Goal: Check status: Check status

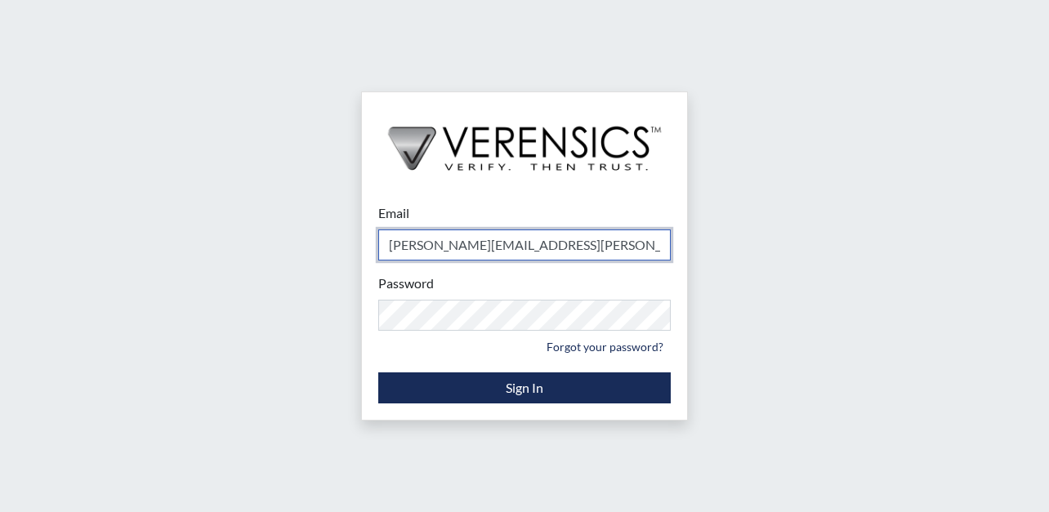
click at [578, 240] on input "shawana.jones@gdc.ga.gov" at bounding box center [524, 244] width 292 height 31
type input "[PERSON_NAME][EMAIL_ADDRESS][PERSON_NAME][DOMAIN_NAME]"
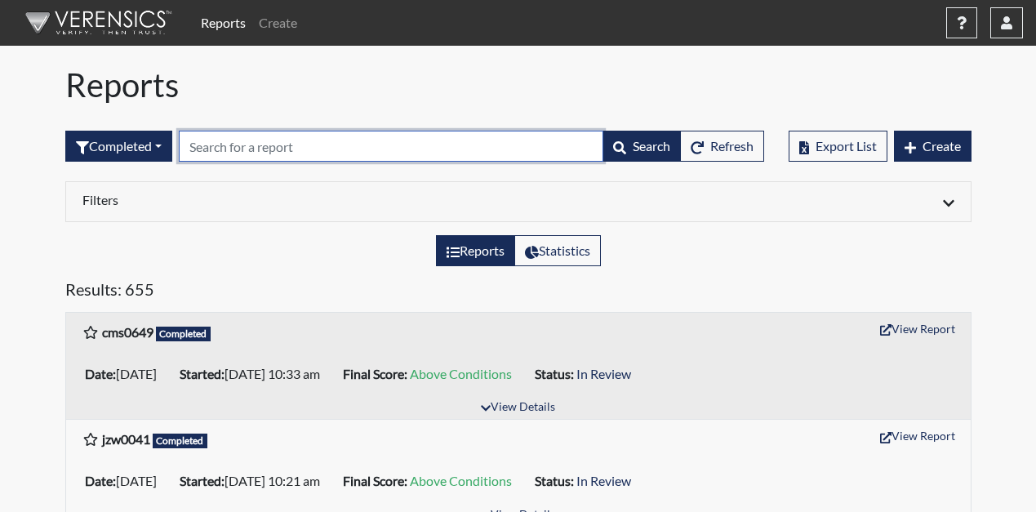
click at [251, 143] on input "text" at bounding box center [391, 146] width 425 height 31
click at [417, 145] on input "text" at bounding box center [391, 146] width 425 height 31
type input "0488"
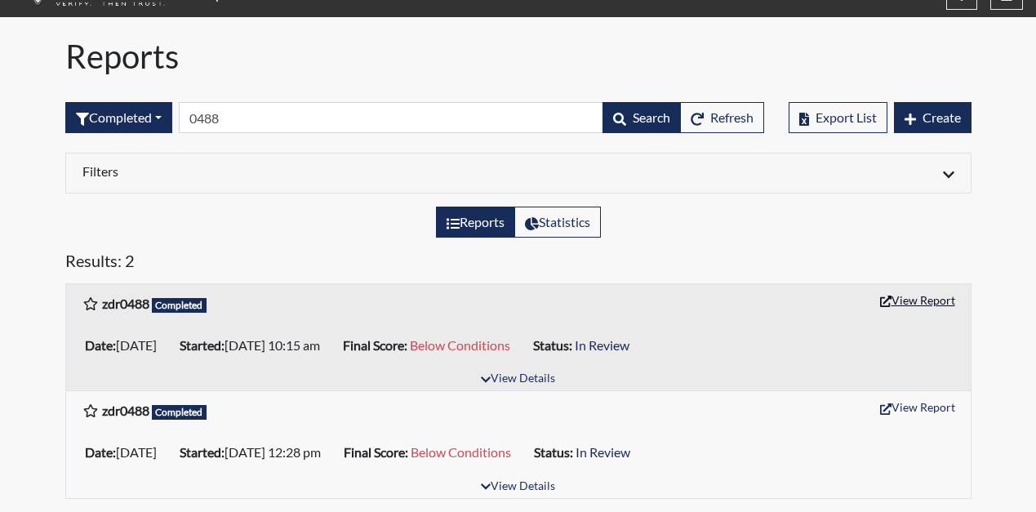
click at [883, 295] on button "View Report" at bounding box center [918, 299] width 90 height 25
click at [935, 403] on button "View Report" at bounding box center [918, 406] width 90 height 25
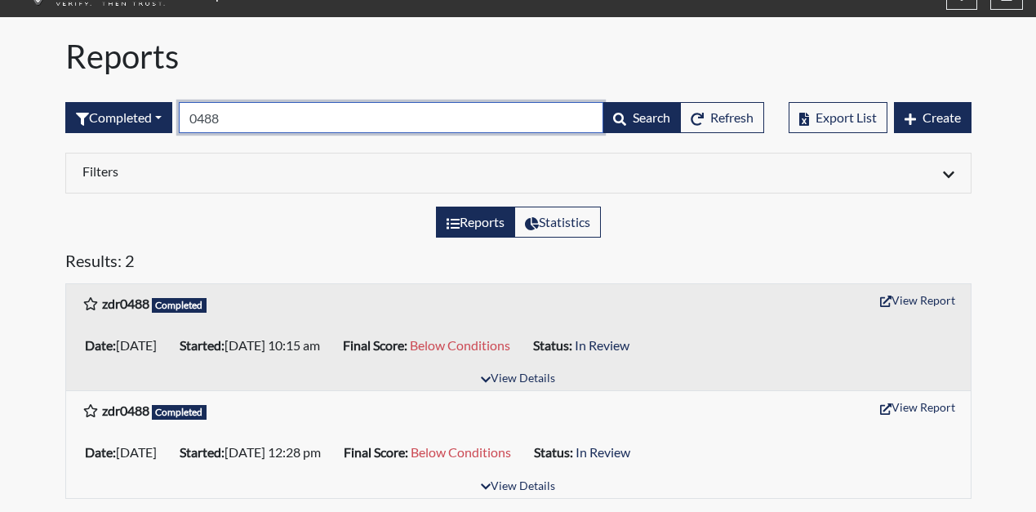
drag, startPoint x: 247, startPoint y: 113, endPoint x: 45, endPoint y: 109, distance: 202.6
click at [45, 109] on div "Reports Create Help Center × Verensics Best Practices How to successfully use t…" at bounding box center [518, 241] width 1036 height 541
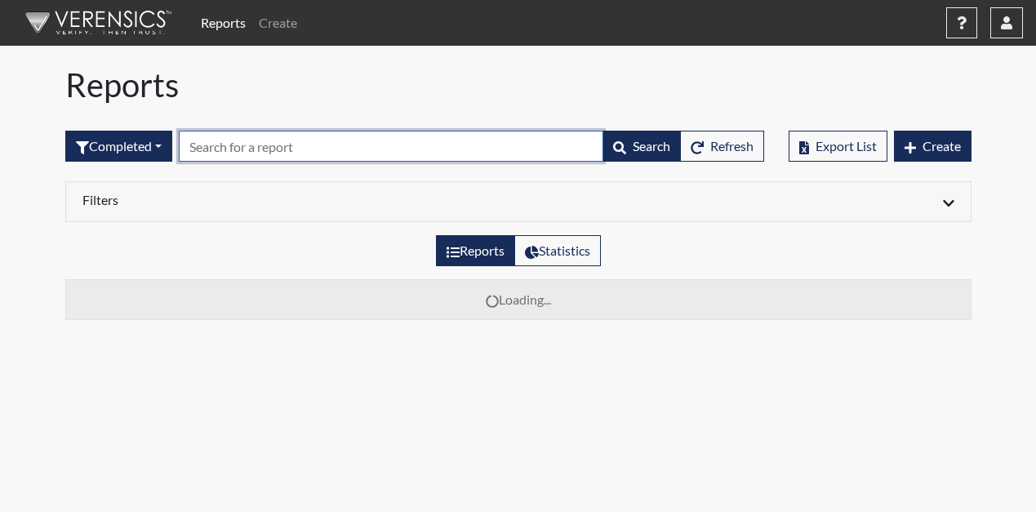
scroll to position [0, 0]
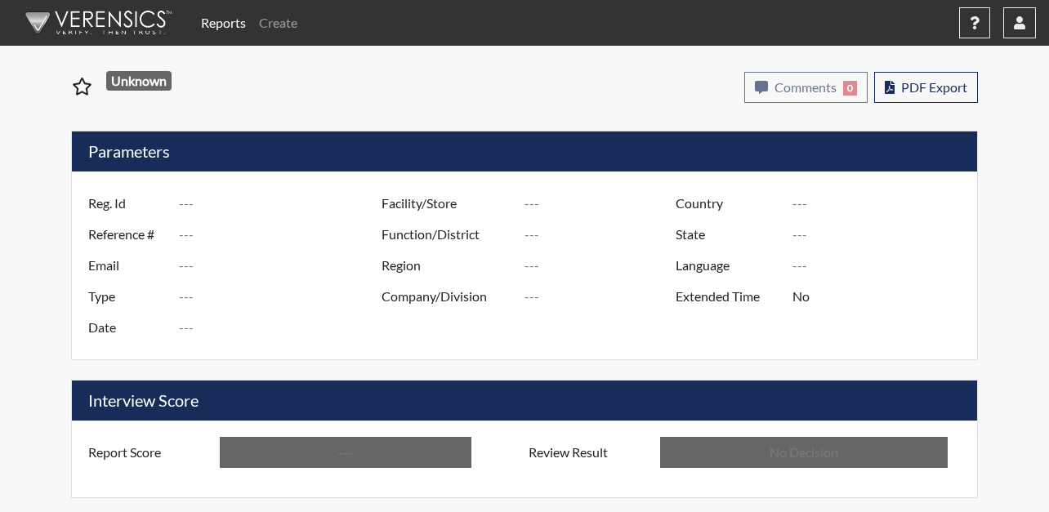
type input "zdr0488"
type input "48935"
type input "---"
type input "Corrections Pre-Employment"
type input "[DATE]"
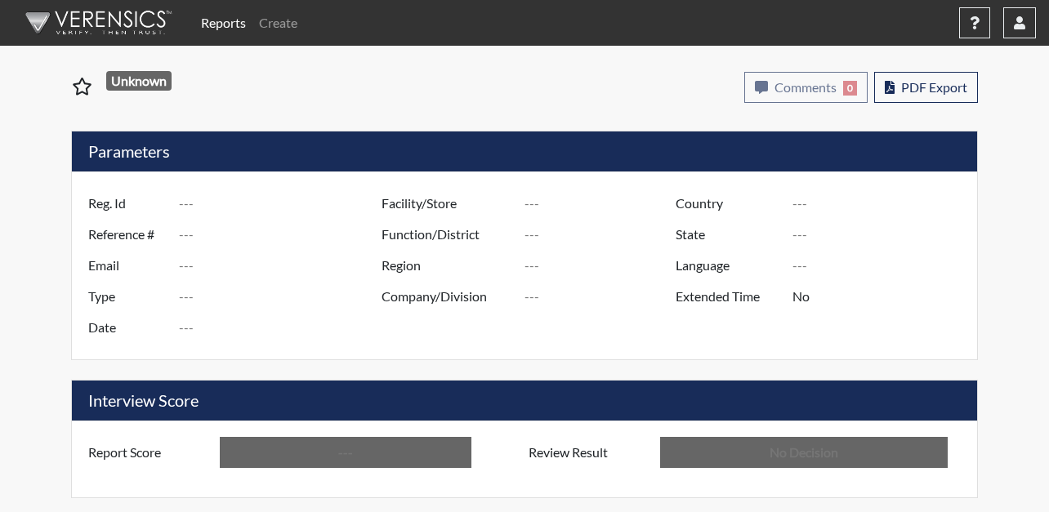
type input "[PERSON_NAME]"
type input "[GEOGRAPHIC_DATA]"
type input "[US_STATE]"
type input "English"
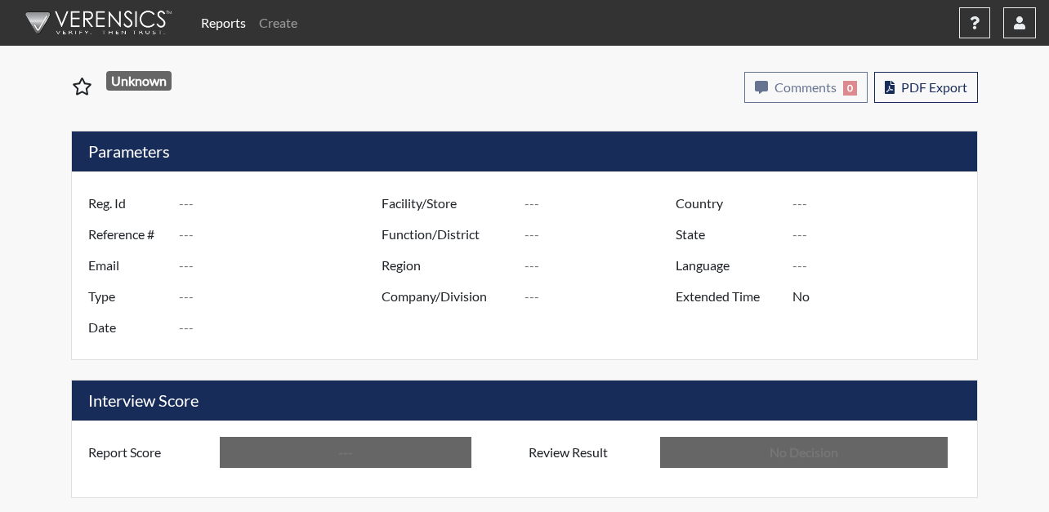
type input "Below Conditions"
type input "In Review"
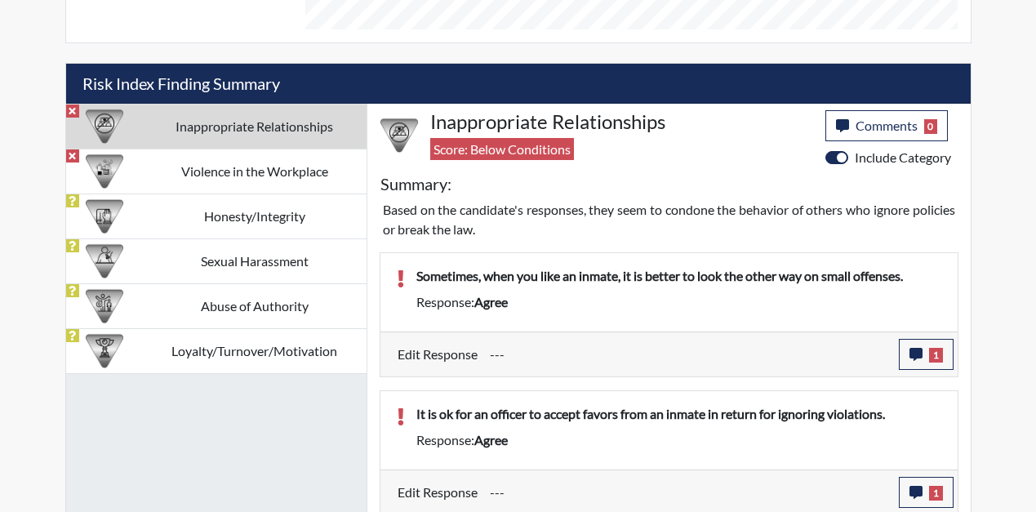
scroll to position [929, 0]
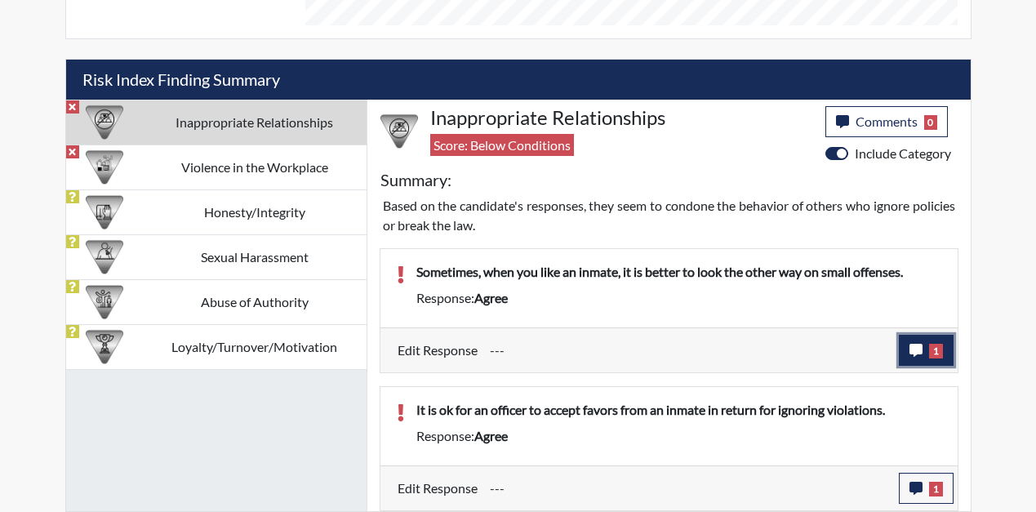
click at [942, 352] on span "1" at bounding box center [936, 351] width 14 height 15
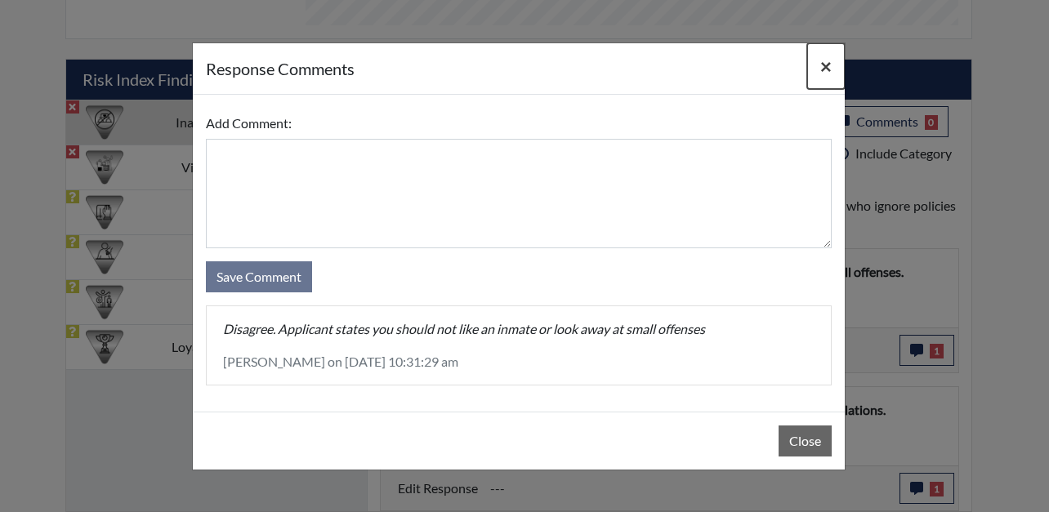
click at [823, 64] on span "×" at bounding box center [825, 66] width 11 height 24
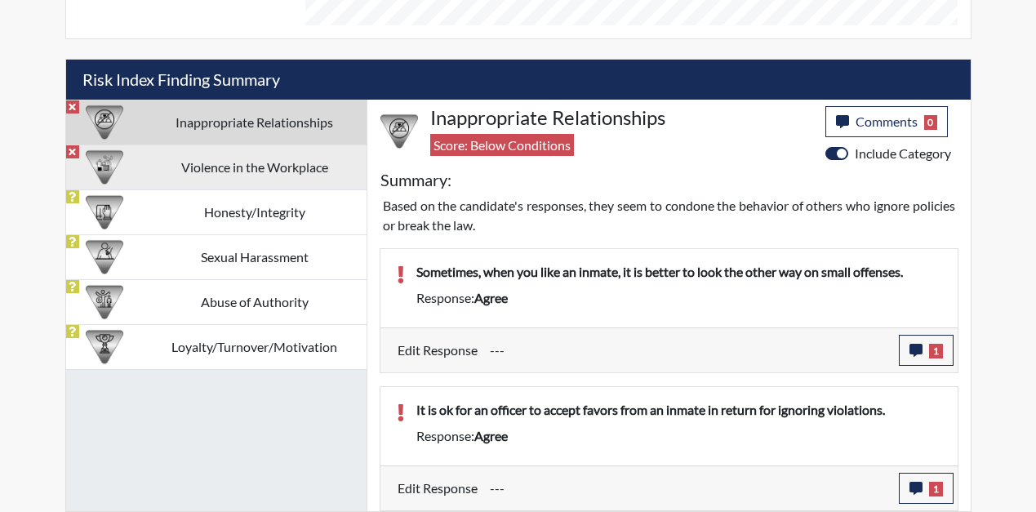
click at [189, 167] on td "Violence in the Workplace" at bounding box center [255, 167] width 224 height 45
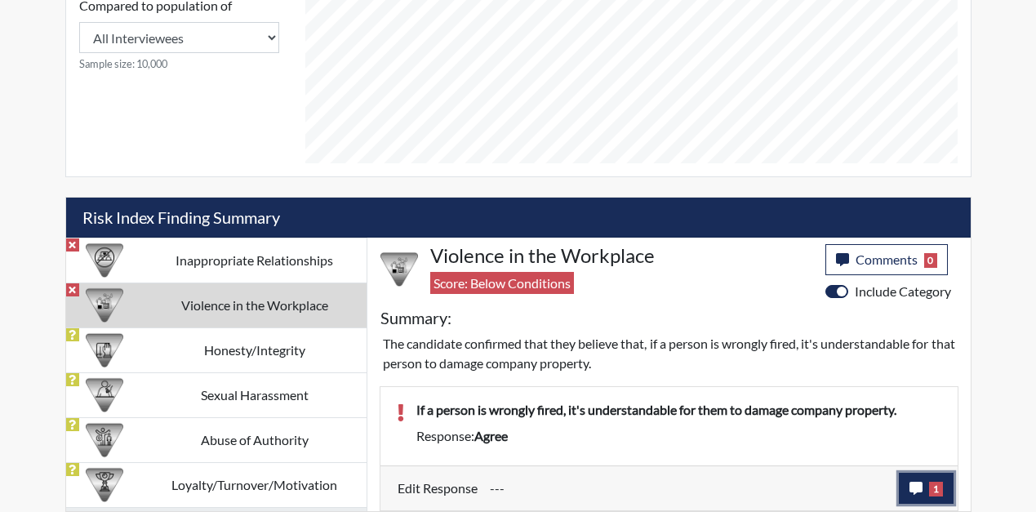
click at [940, 492] on span "1" at bounding box center [936, 489] width 14 height 15
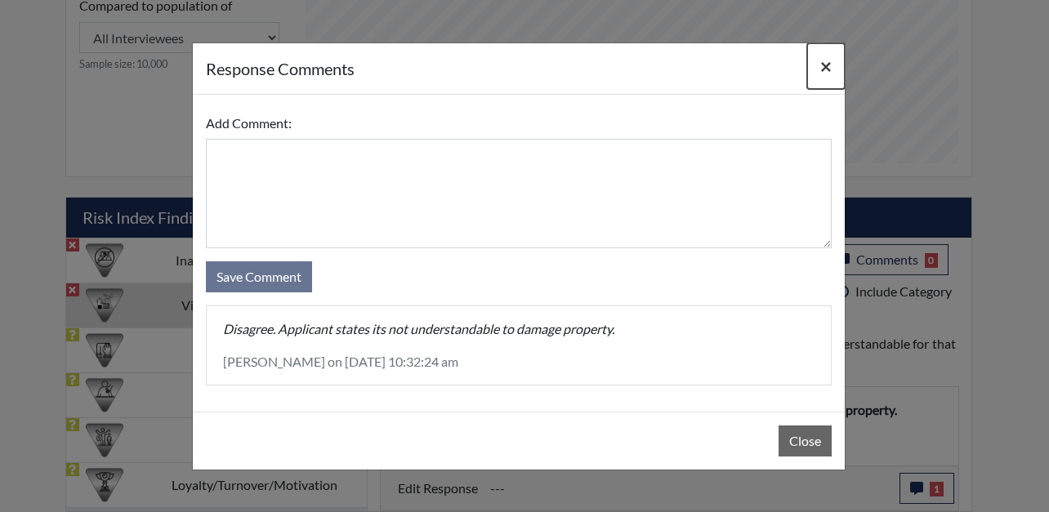
click at [824, 67] on span "×" at bounding box center [825, 66] width 11 height 24
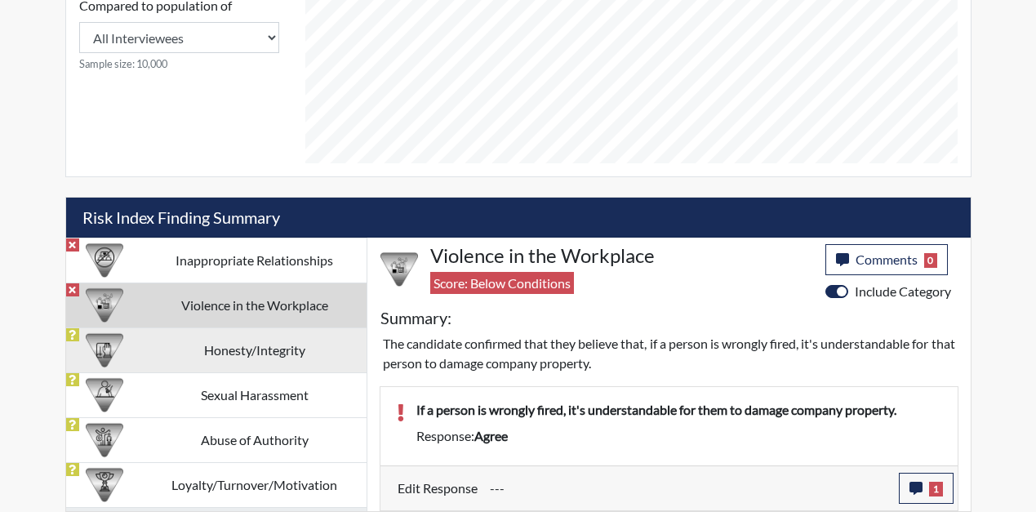
click at [256, 353] on td "Honesty/Integrity" at bounding box center [255, 349] width 224 height 45
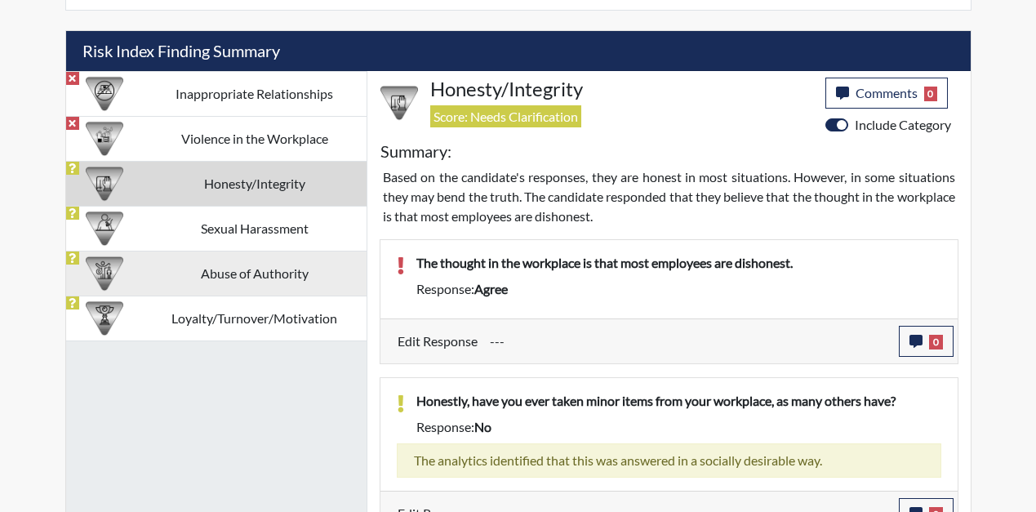
scroll to position [914, 0]
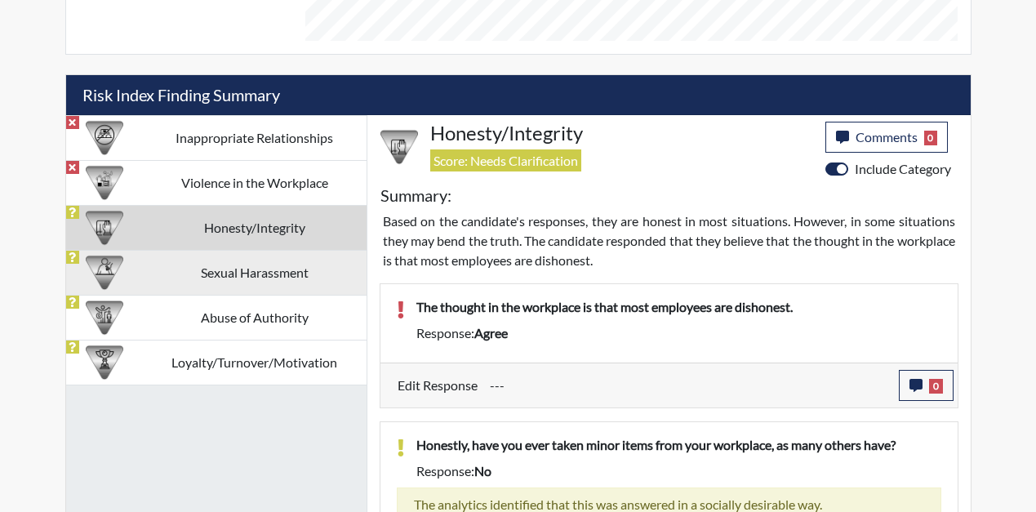
click at [240, 290] on td "Sexual Harassment" at bounding box center [255, 272] width 224 height 45
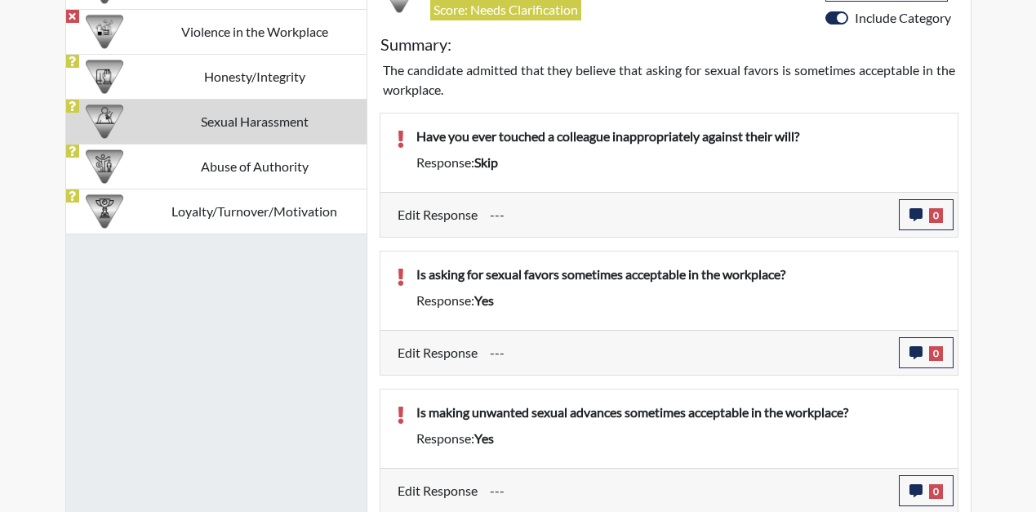
scroll to position [1067, 0]
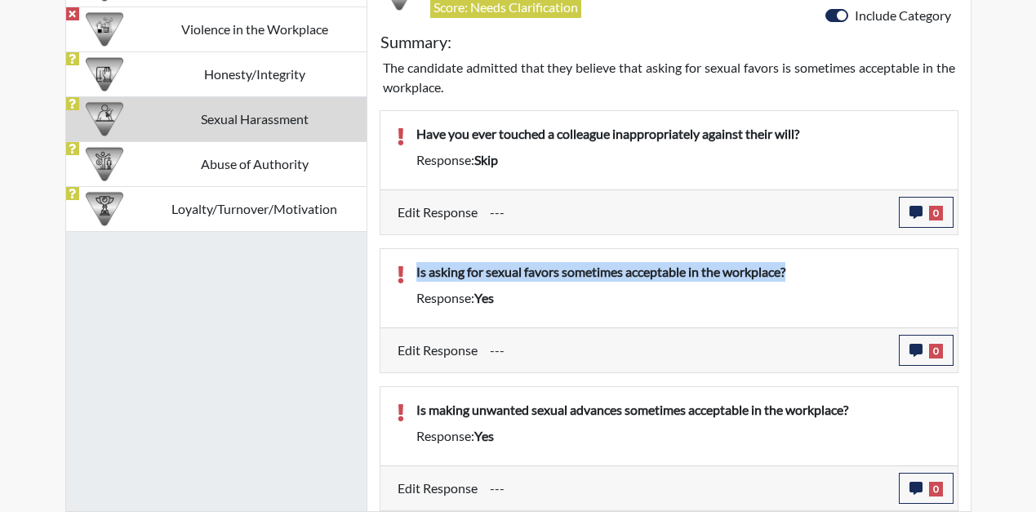
drag, startPoint x: 415, startPoint y: 275, endPoint x: 813, endPoint y: 236, distance: 399.6
click at [813, 236] on div "Have you ever touched a colleague inappropriately against their will? Response:…" at bounding box center [670, 304] width 604 height 414
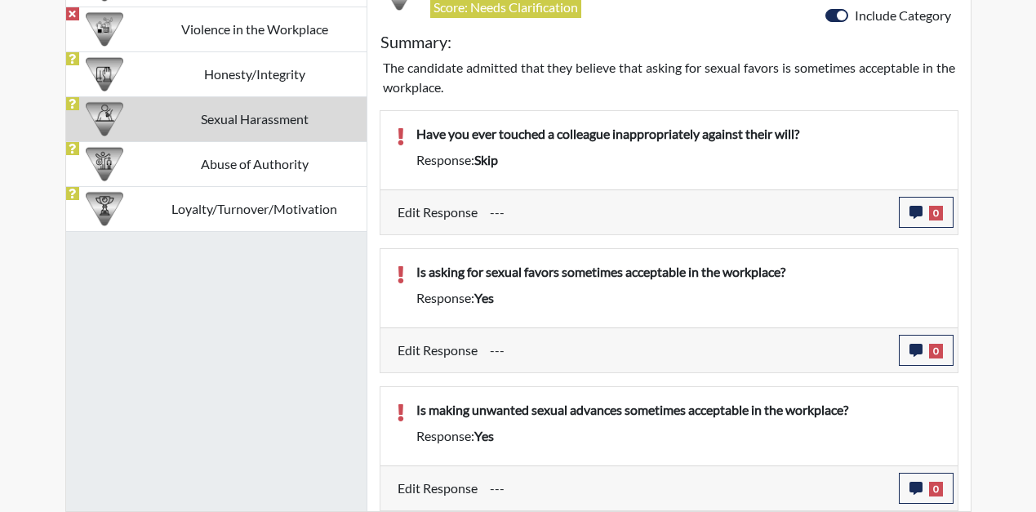
click at [763, 429] on div "Response: yes" at bounding box center [679, 436] width 550 height 20
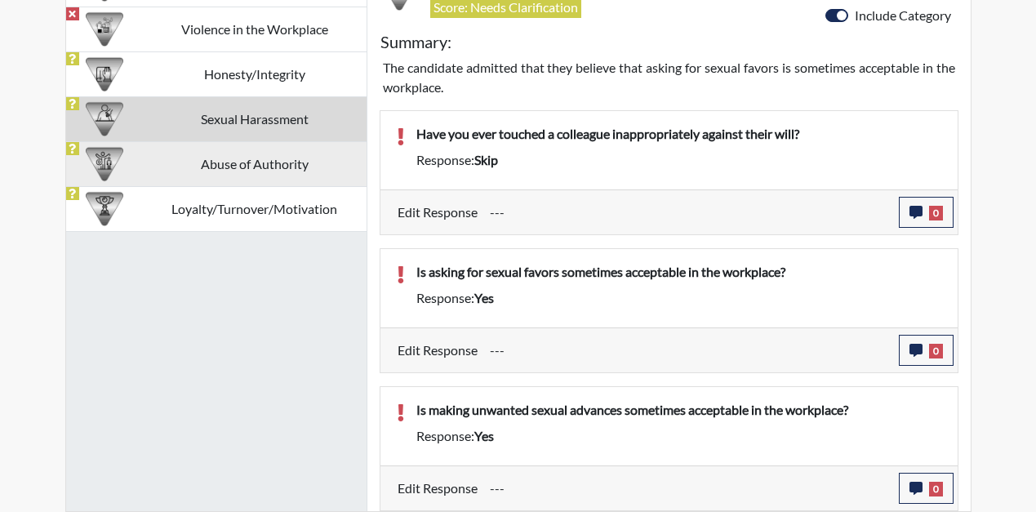
click at [317, 171] on td "Abuse of Authority" at bounding box center [255, 163] width 224 height 45
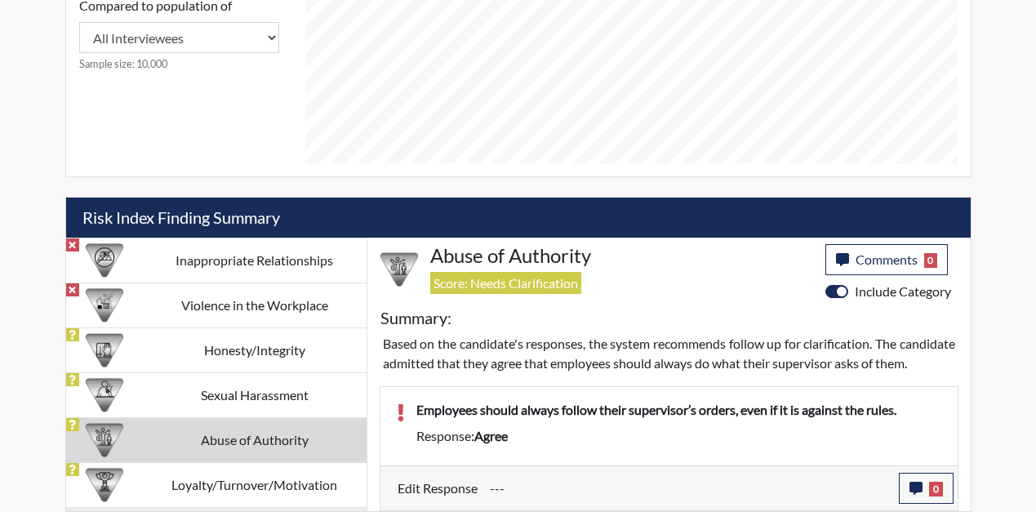
scroll to position [811, 0]
click at [278, 462] on td "Loyalty/Turnover/Motivation" at bounding box center [255, 484] width 224 height 45
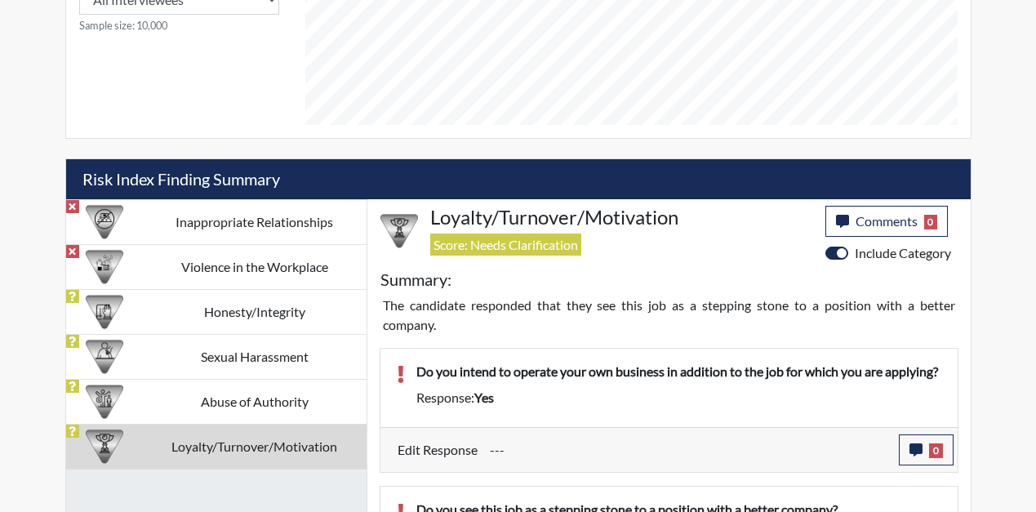
scroll to position [822, 0]
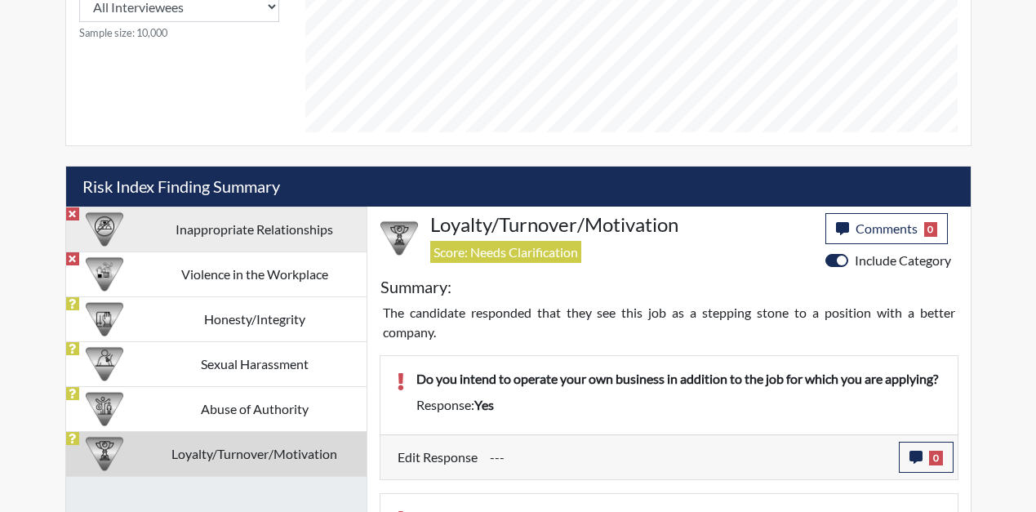
click at [291, 235] on td "Inappropriate Relationships" at bounding box center [255, 229] width 224 height 45
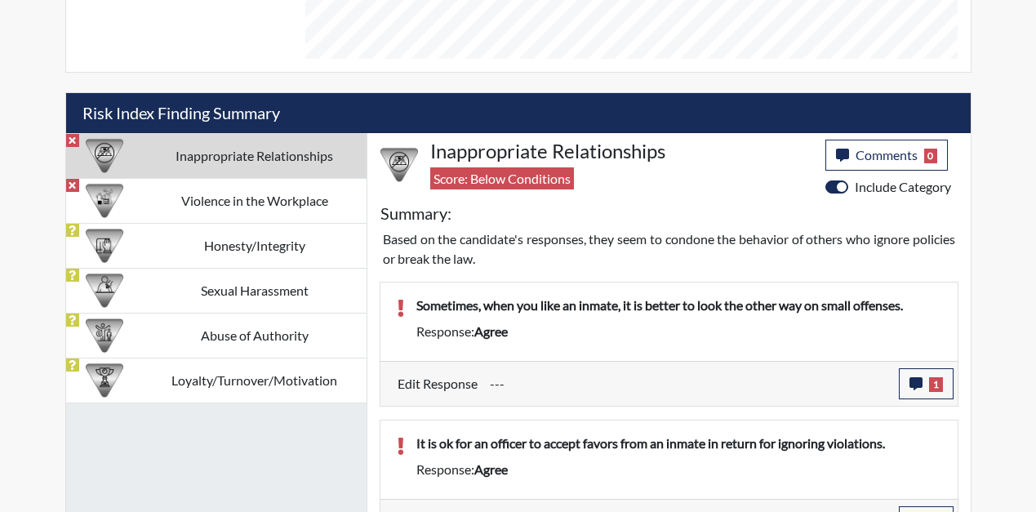
scroll to position [929, 0]
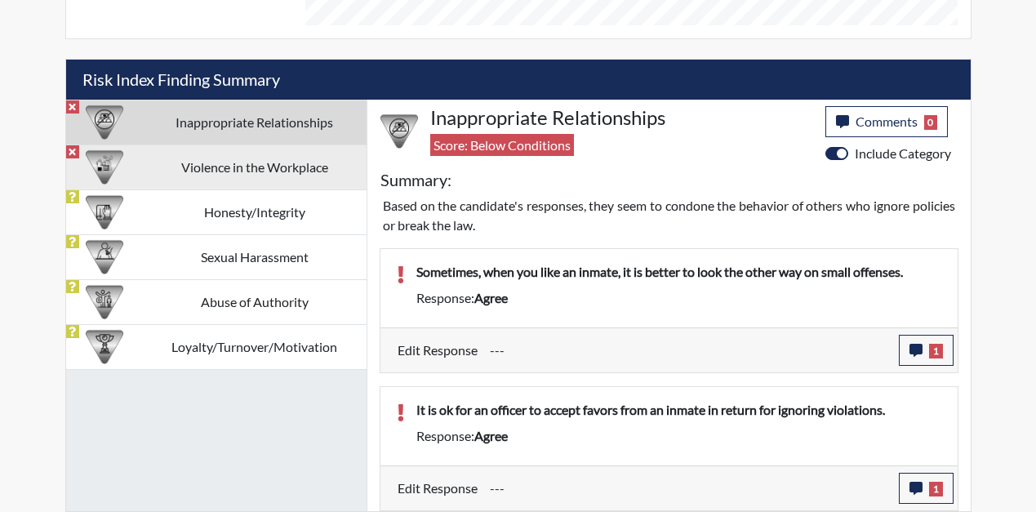
click at [194, 159] on td "Violence in the Workplace" at bounding box center [255, 167] width 224 height 45
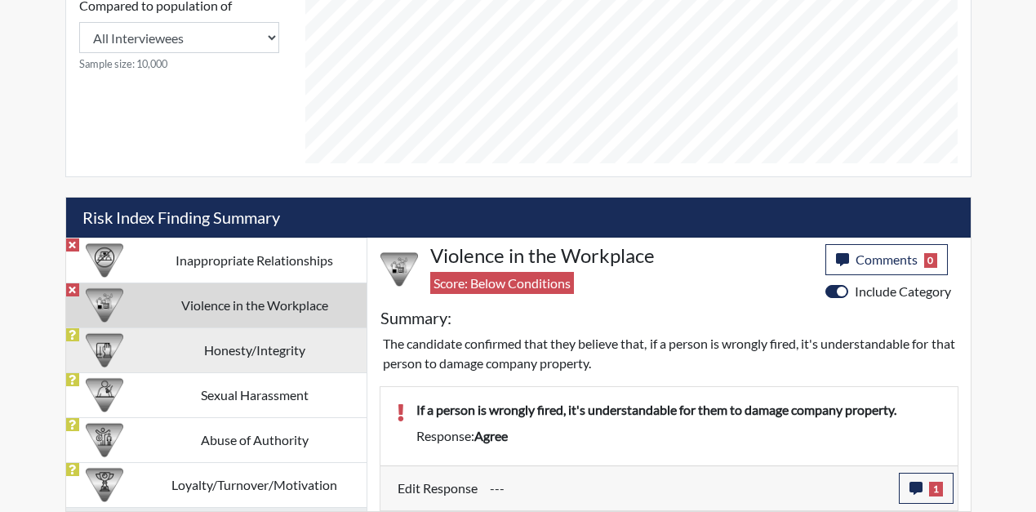
click at [317, 366] on td "Honesty/Integrity" at bounding box center [255, 349] width 224 height 45
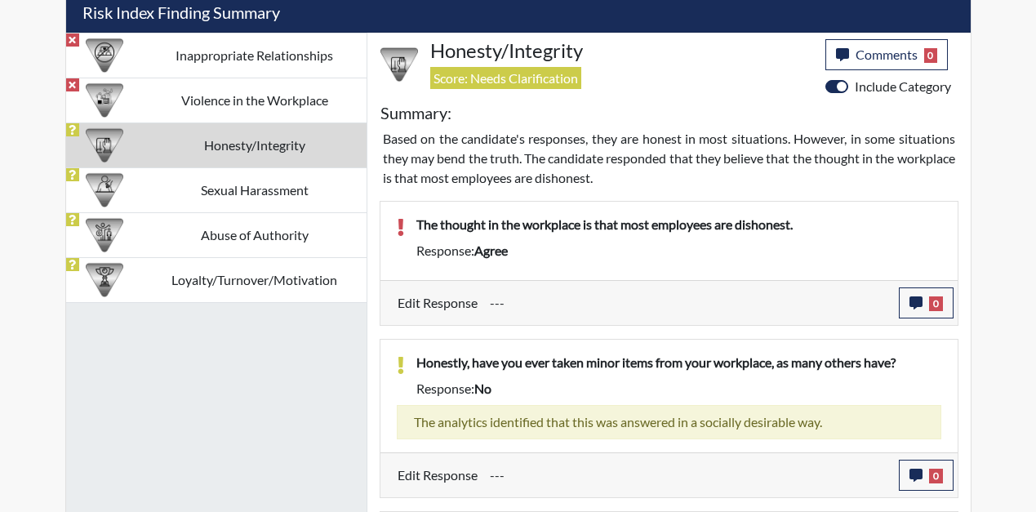
scroll to position [996, 0]
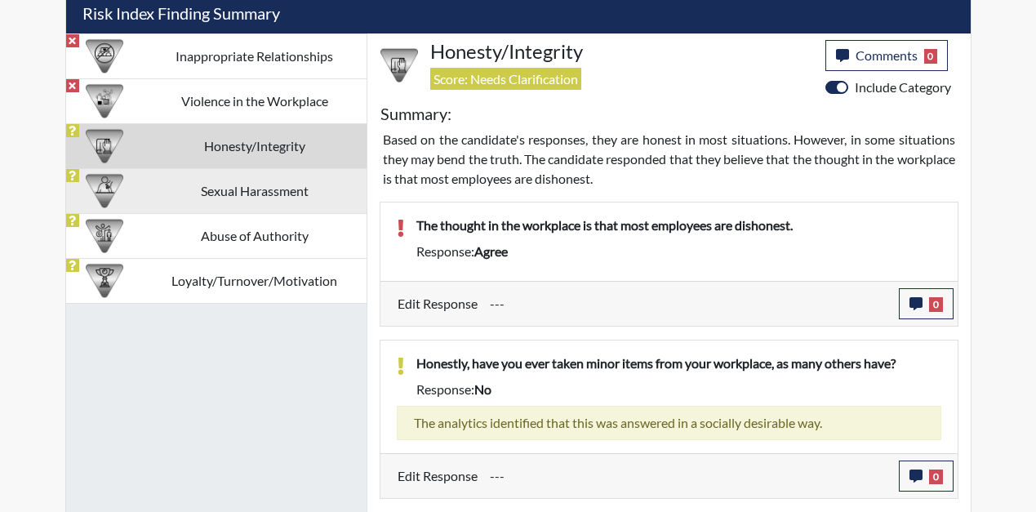
click at [231, 201] on td "Sexual Harassment" at bounding box center [255, 190] width 224 height 45
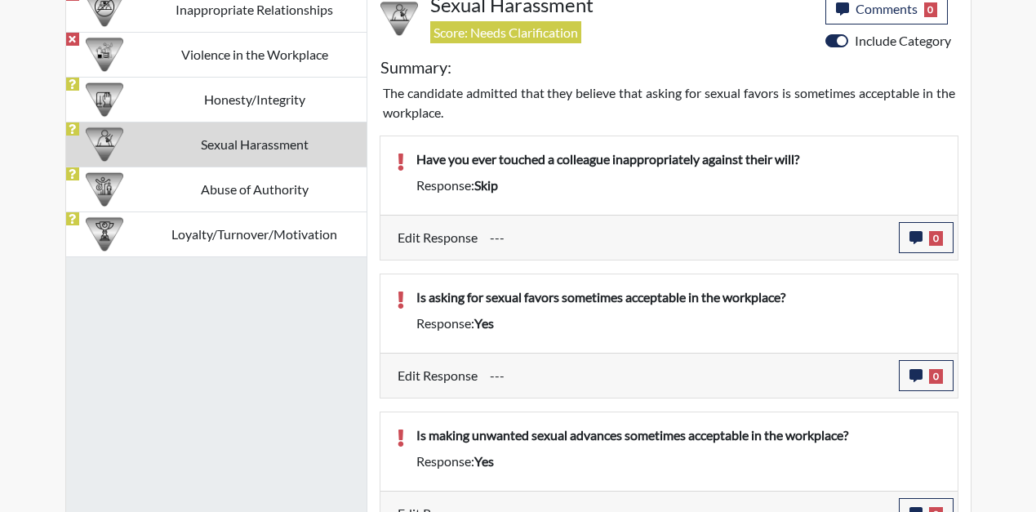
scroll to position [1067, 0]
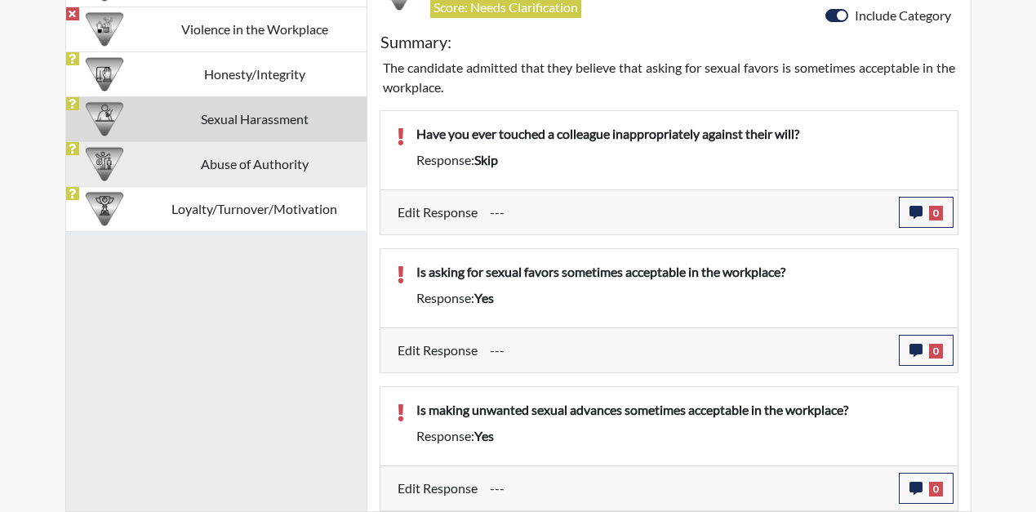
click at [158, 161] on td "Abuse of Authority" at bounding box center [255, 163] width 224 height 45
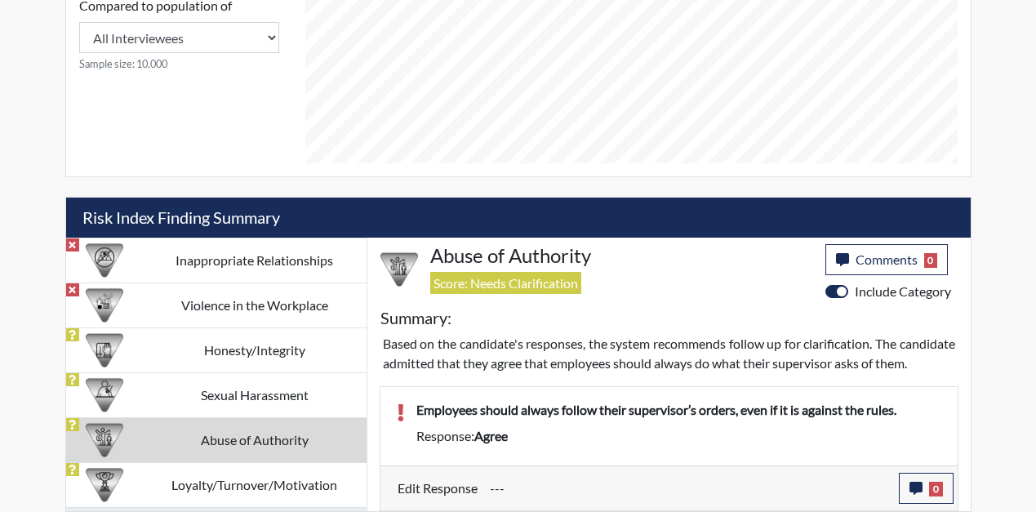
scroll to position [811, 0]
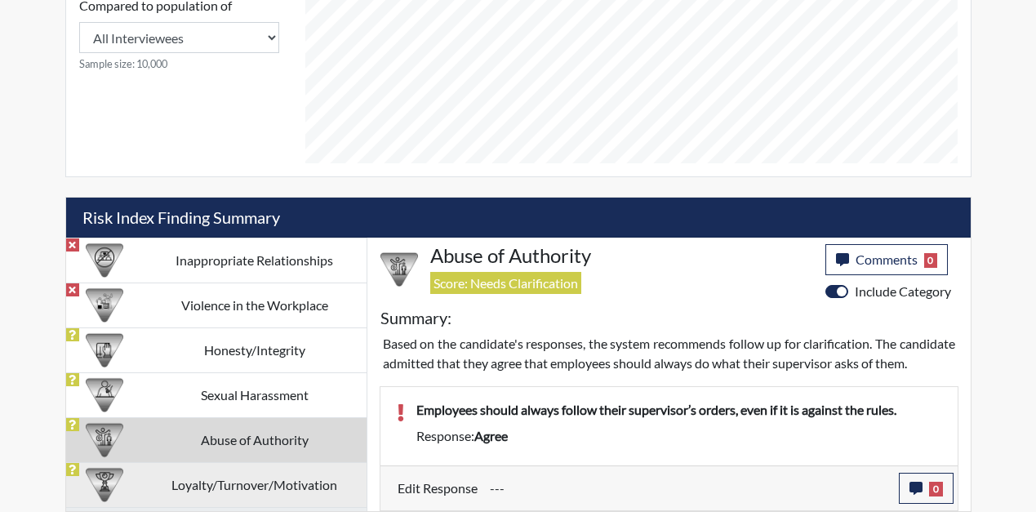
click at [267, 470] on td "Loyalty/Turnover/Motivation" at bounding box center [255, 484] width 224 height 45
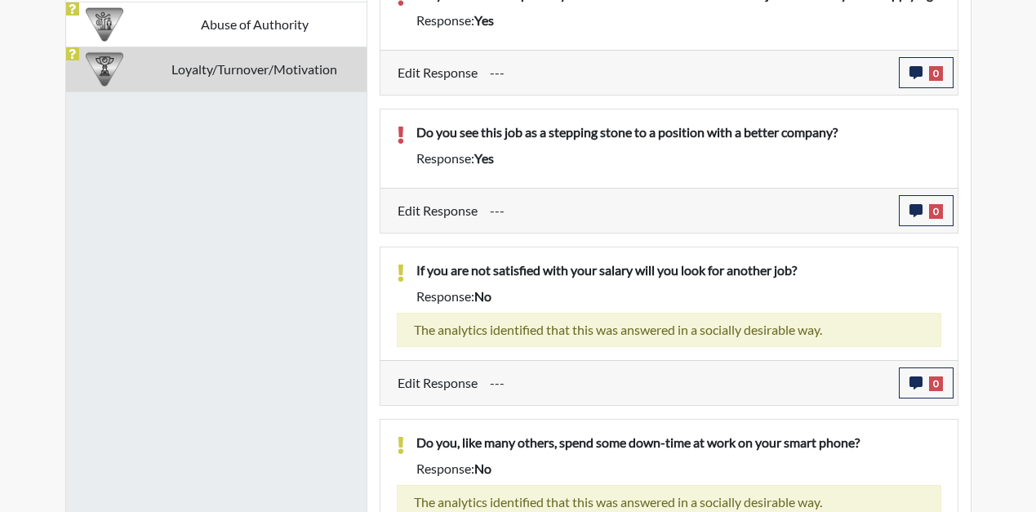
scroll to position [1225, 0]
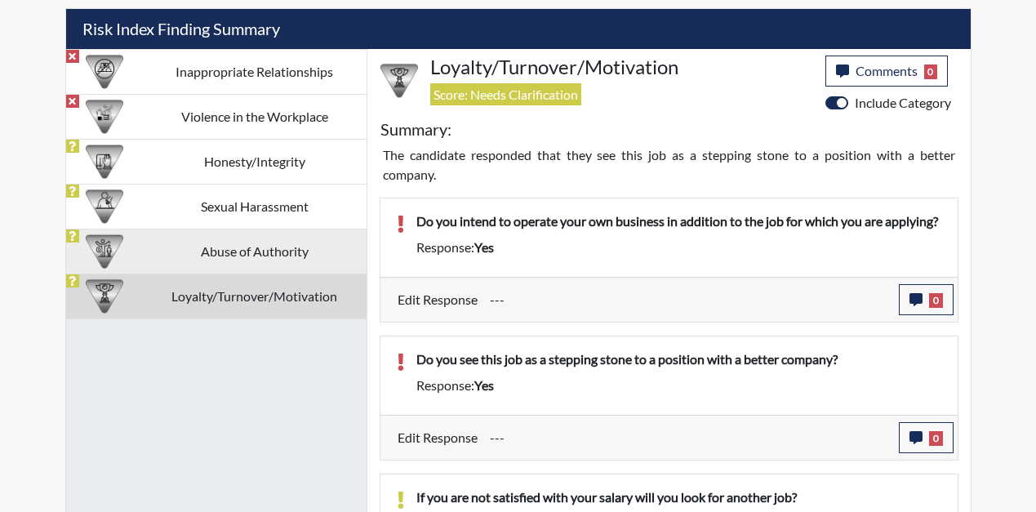
click at [188, 257] on td "Abuse of Authority" at bounding box center [255, 251] width 224 height 45
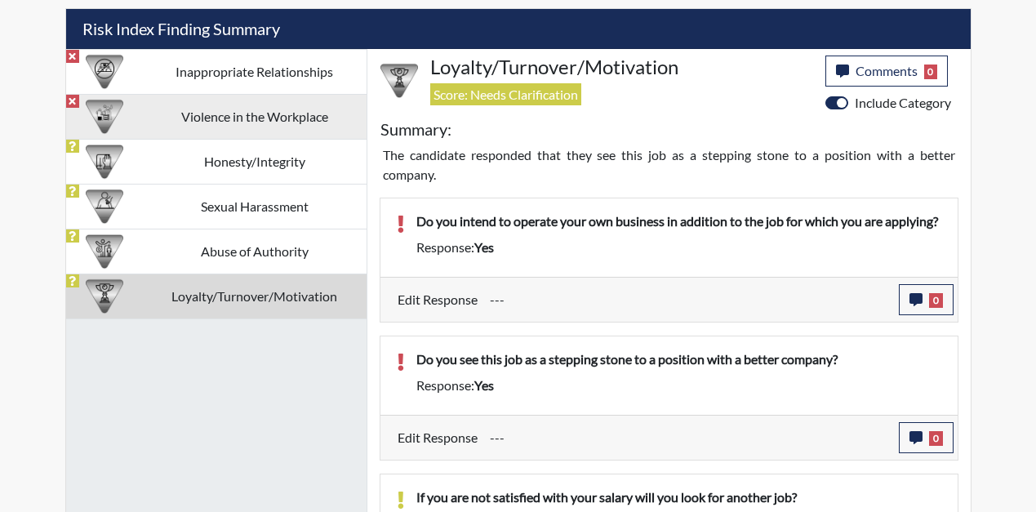
scroll to position [811, 0]
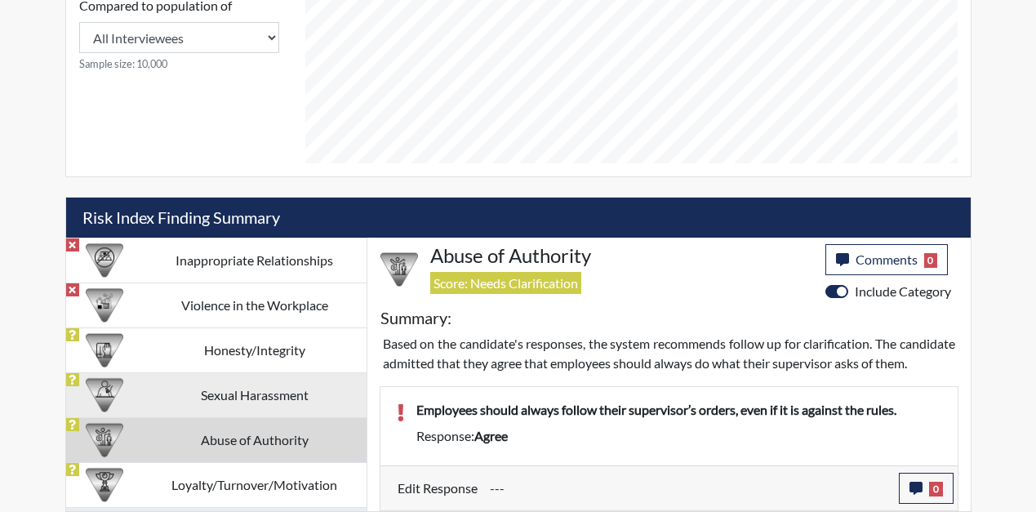
click at [271, 372] on td "Sexual Harassment" at bounding box center [255, 394] width 224 height 45
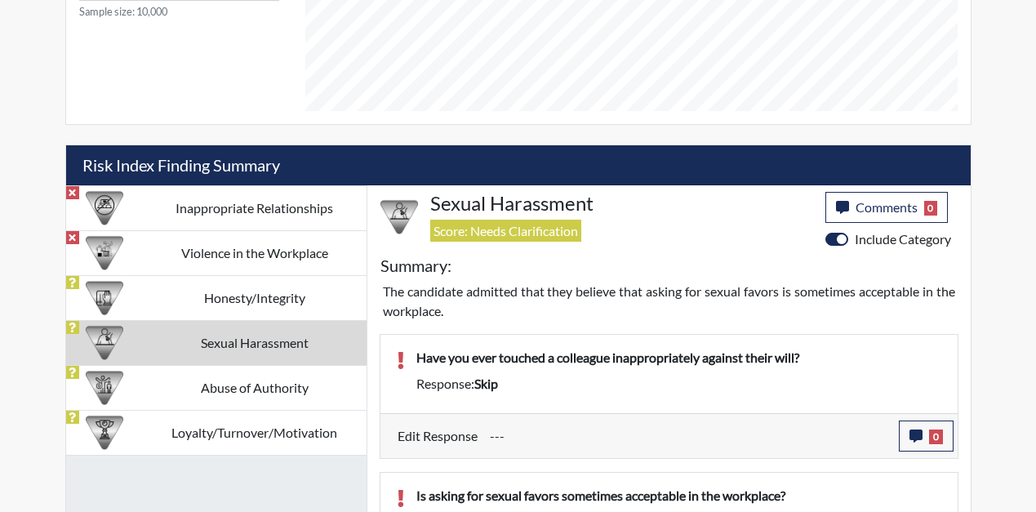
scroll to position [822, 0]
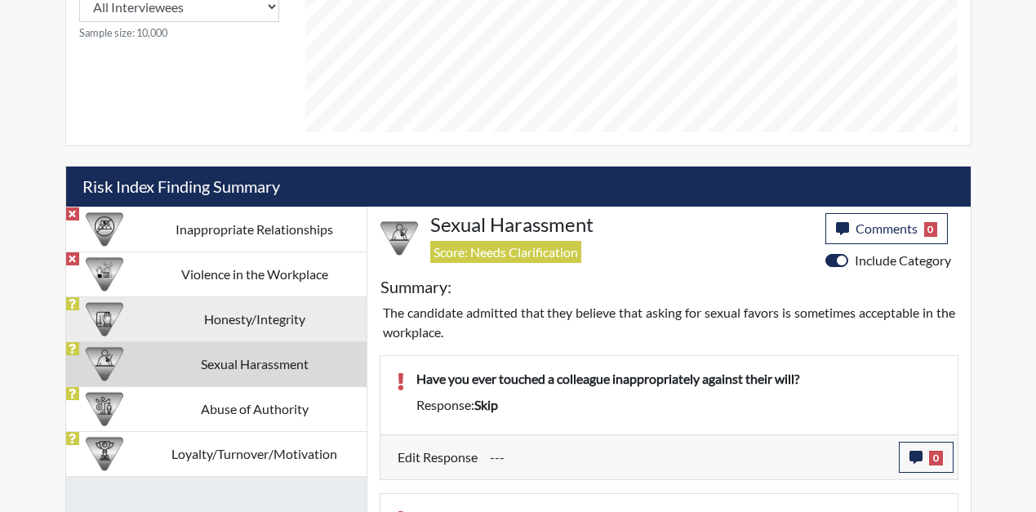
click at [236, 317] on td "Honesty/Integrity" at bounding box center [255, 318] width 224 height 45
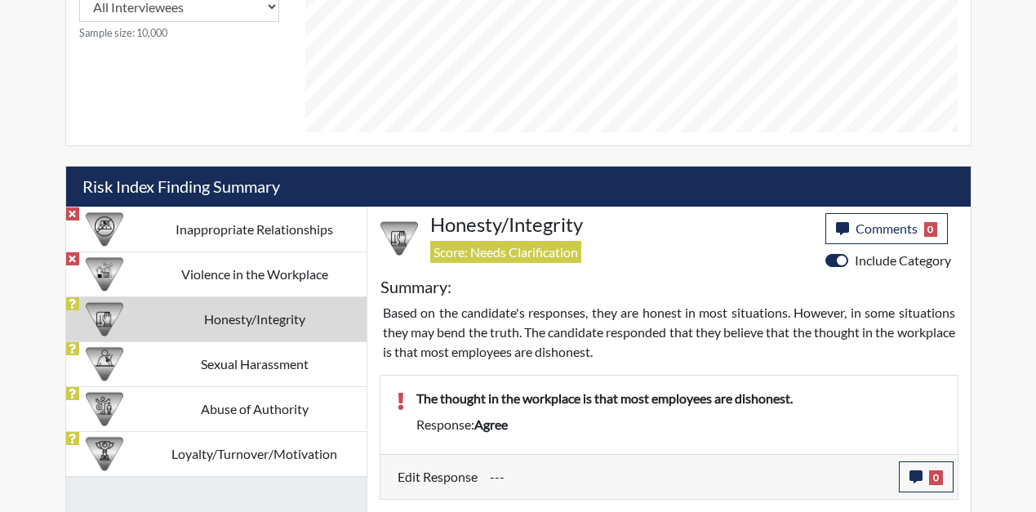
click at [266, 299] on td "Honesty/Integrity" at bounding box center [255, 318] width 224 height 45
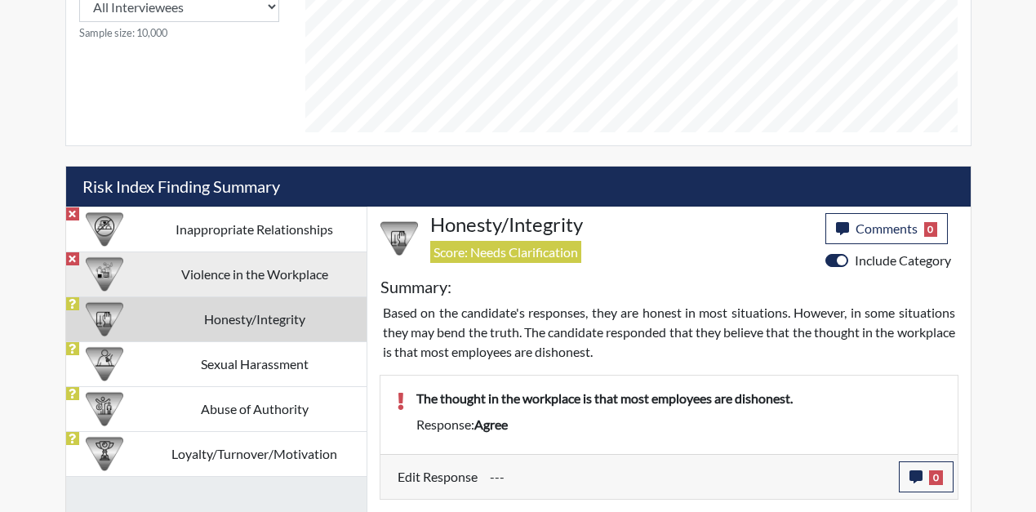
click at [269, 292] on td "Violence in the Workplace" at bounding box center [255, 274] width 224 height 45
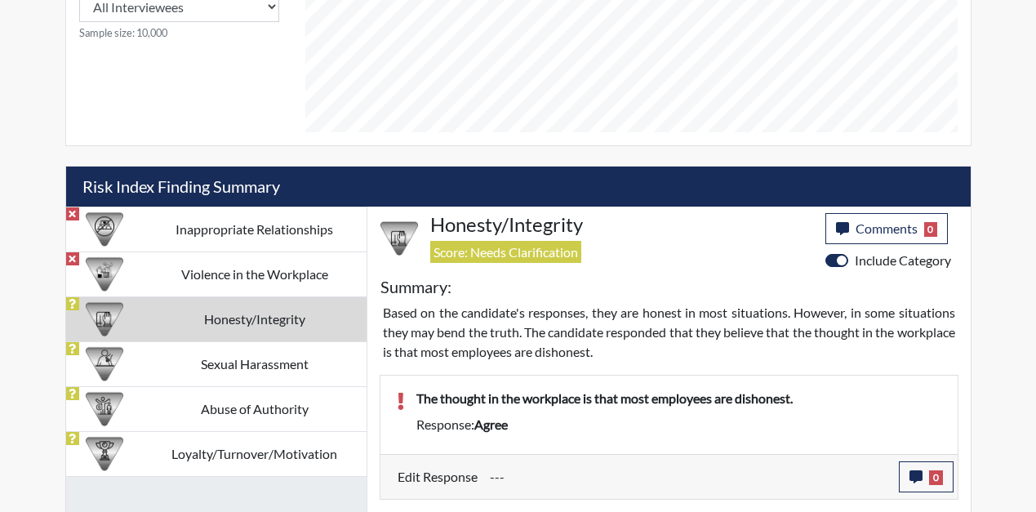
scroll to position [791, 0]
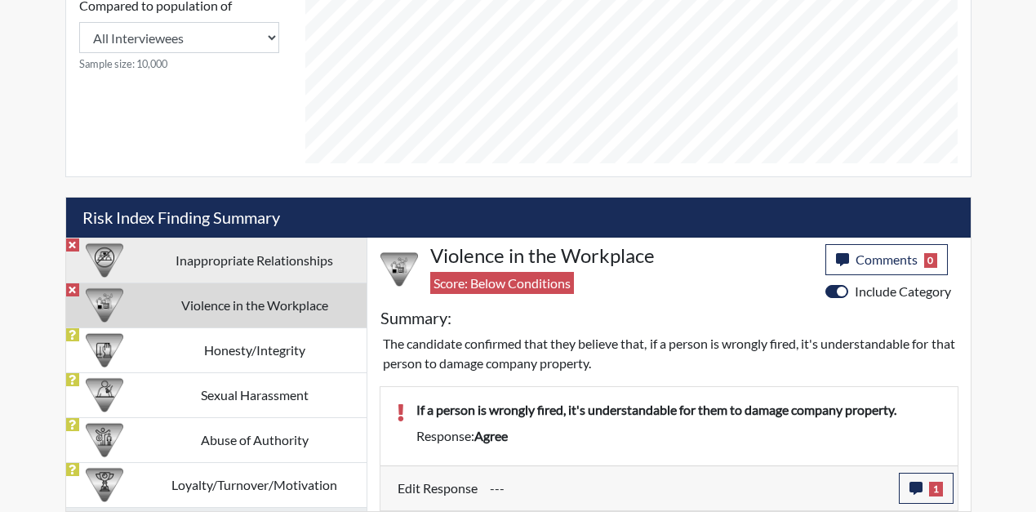
click at [265, 278] on td "Inappropriate Relationships" at bounding box center [255, 260] width 224 height 45
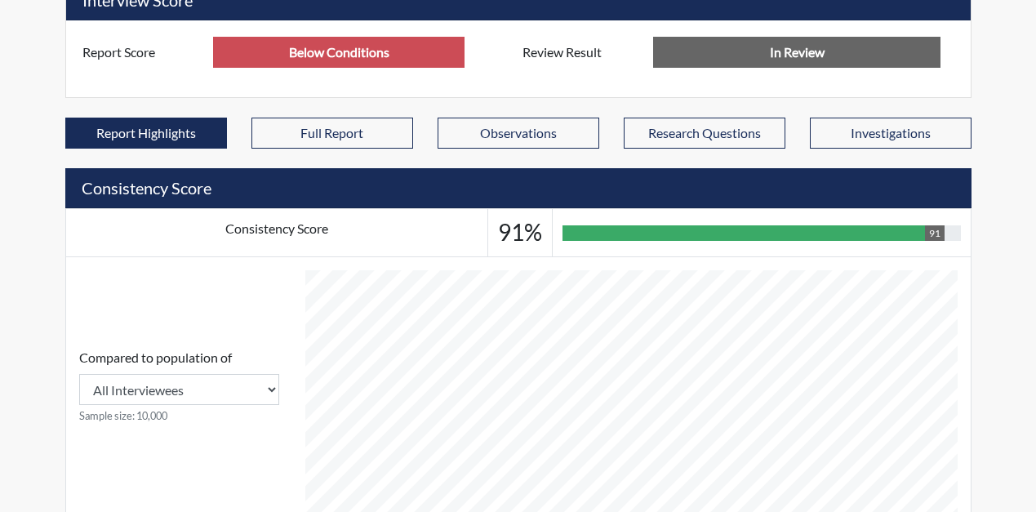
scroll to position [0, 0]
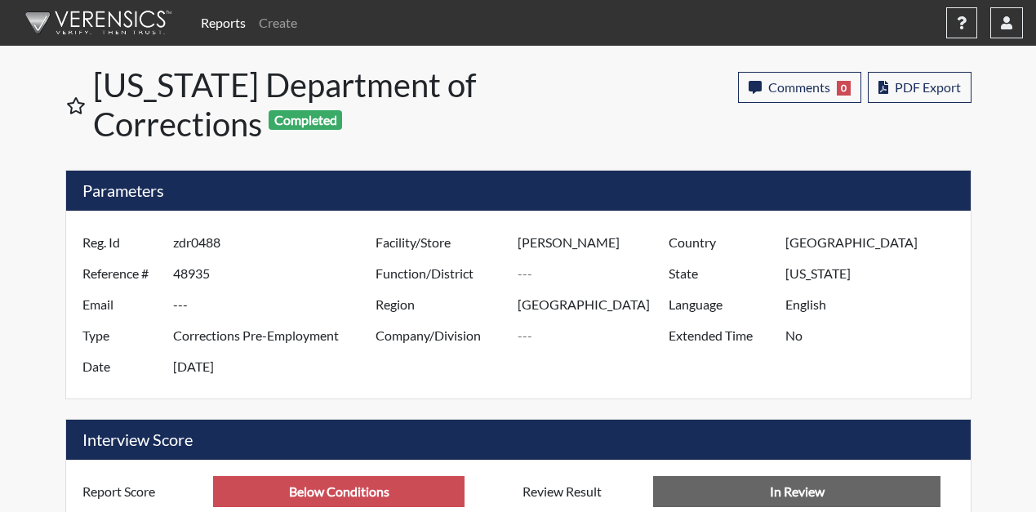
click at [568, 114] on div "Comments 0 report Comments × Add Comment: Save Comment Close PDF Export" at bounding box center [758, 107] width 452 height 85
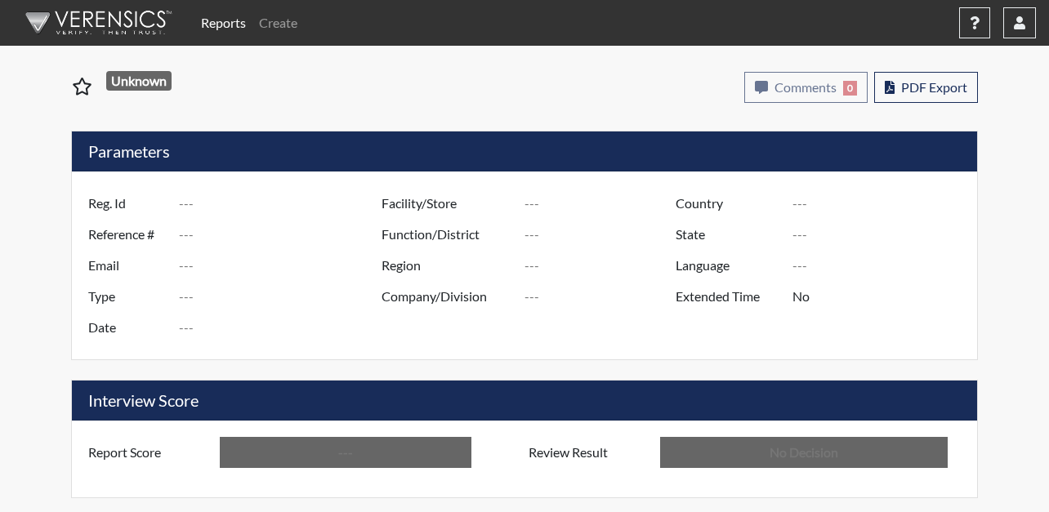
type input "zdr0488"
type input "24665"
type input "---"
type input "Corrections Pre-Employment"
type input "May 15, 2024"
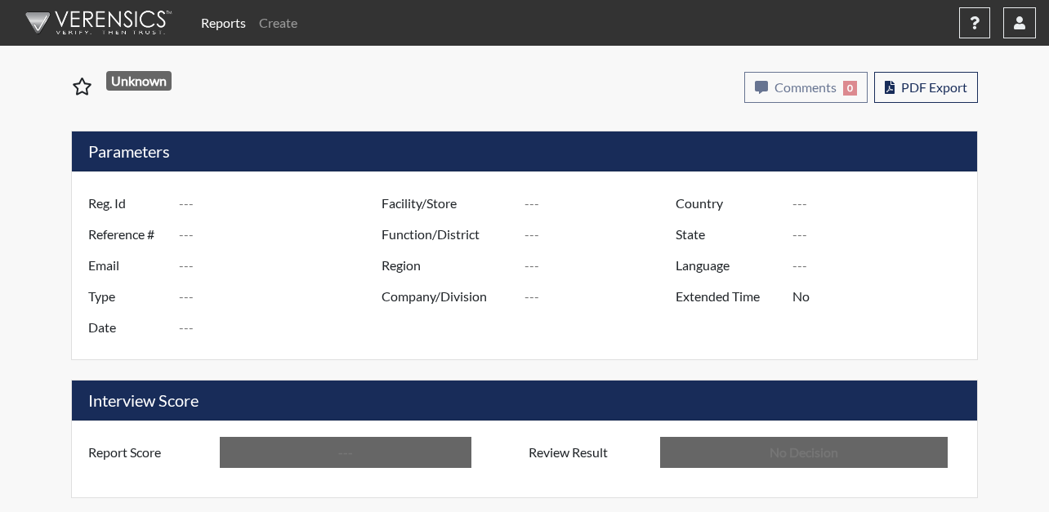
type input "Bainbridge PSATC"
type input "[GEOGRAPHIC_DATA]"
type input "[US_STATE]"
type input "English"
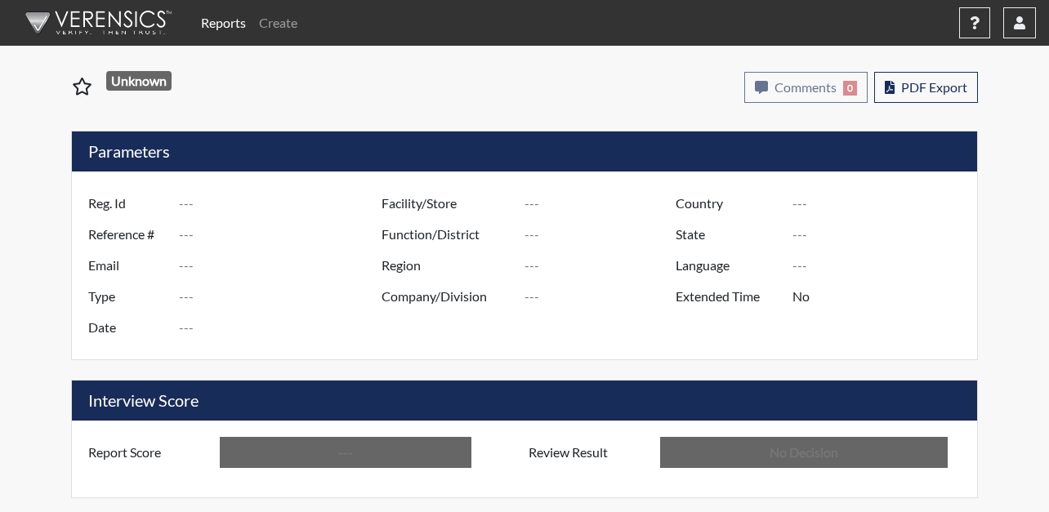
type input "Below Conditions"
type input "In Review"
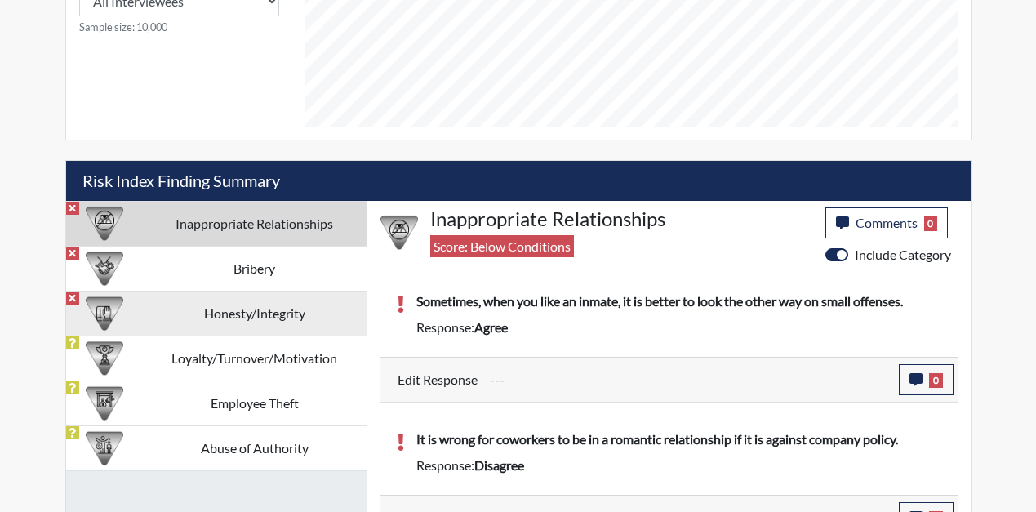
scroll to position [858, 0]
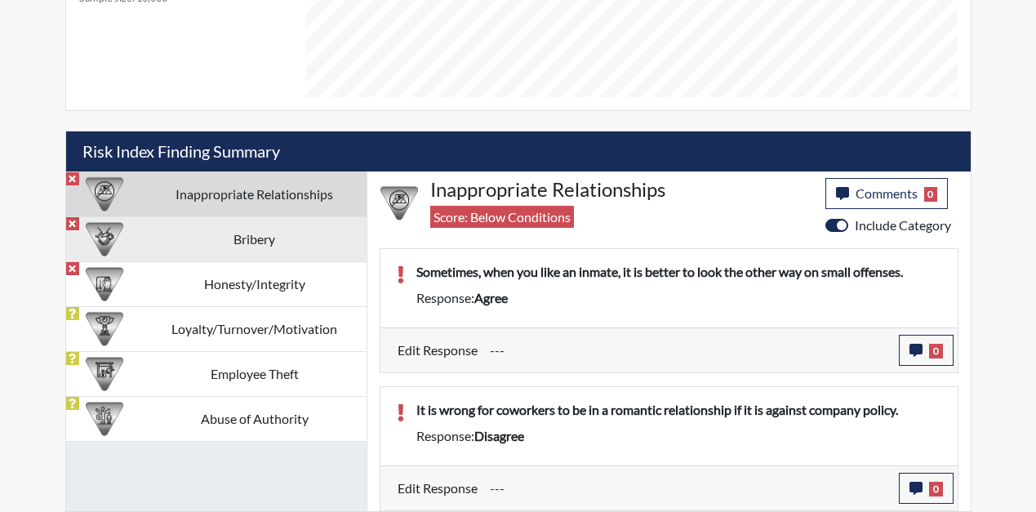
click at [293, 249] on td "Bribery" at bounding box center [255, 238] width 224 height 45
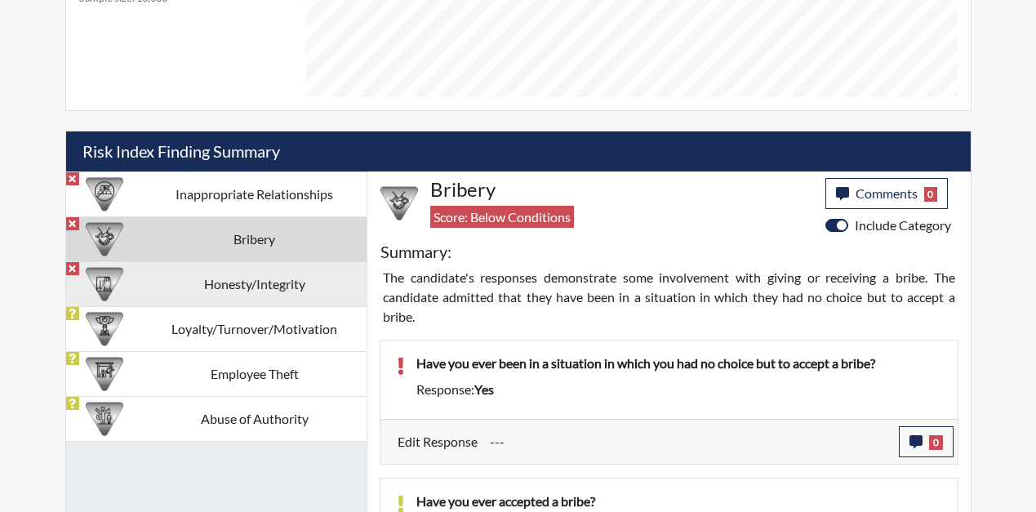
click at [292, 288] on td "Honesty/Integrity" at bounding box center [255, 283] width 224 height 45
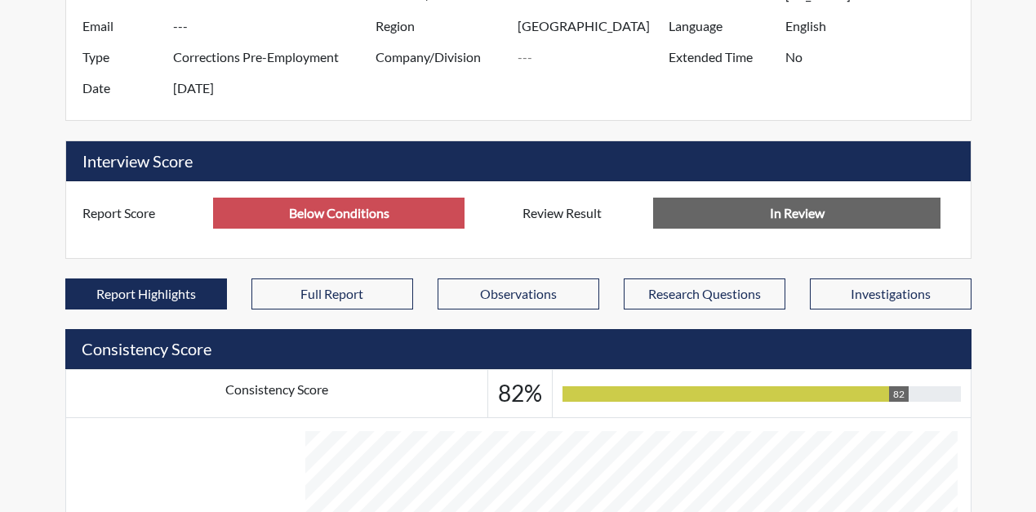
scroll to position [287, 0]
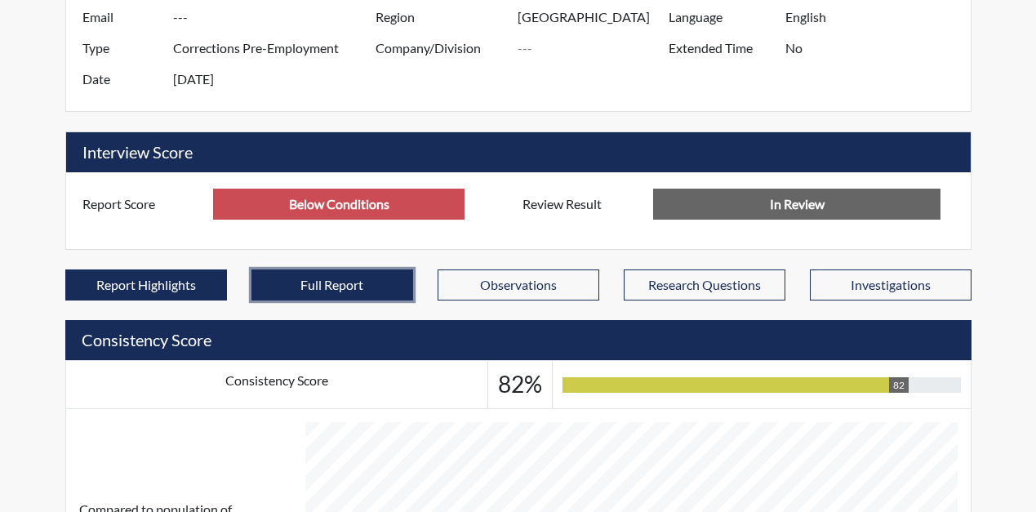
click at [301, 282] on button "Full Report" at bounding box center [333, 285] width 162 height 31
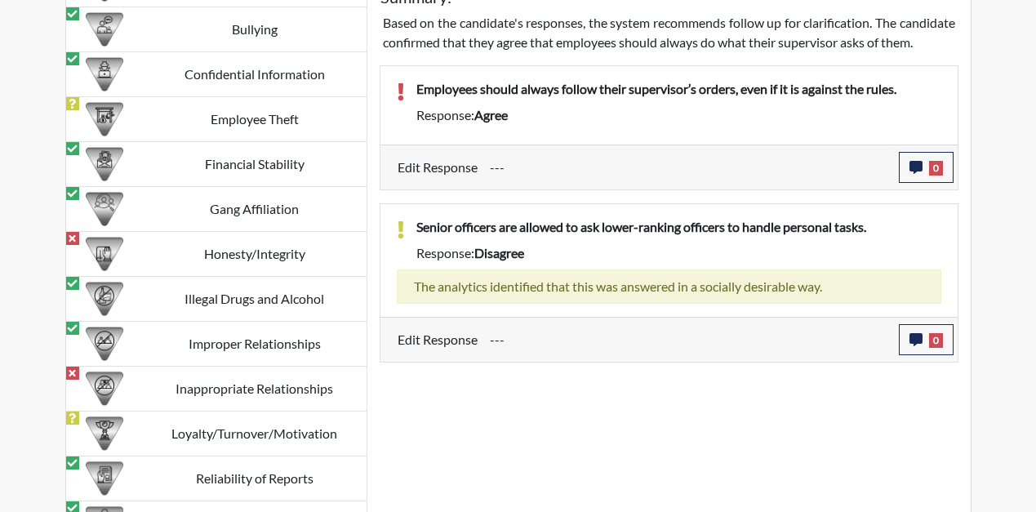
scroll to position [1777, 0]
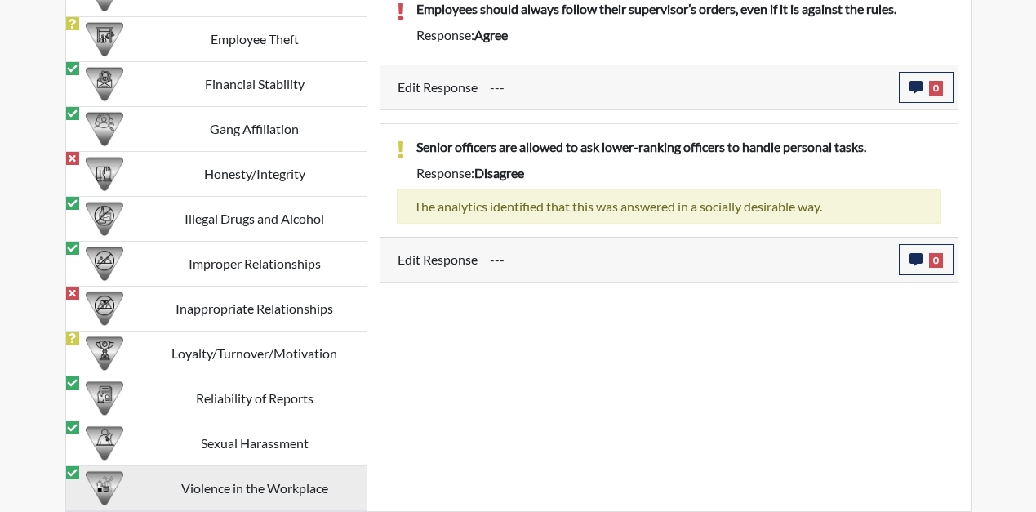
click at [262, 481] on td "Violence in the Workplace" at bounding box center [255, 488] width 224 height 45
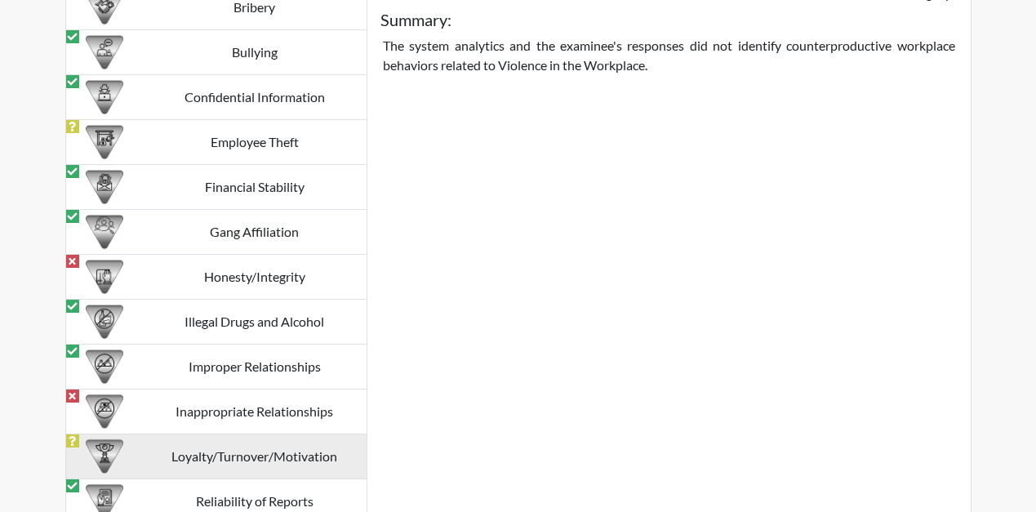
scroll to position [1695, 0]
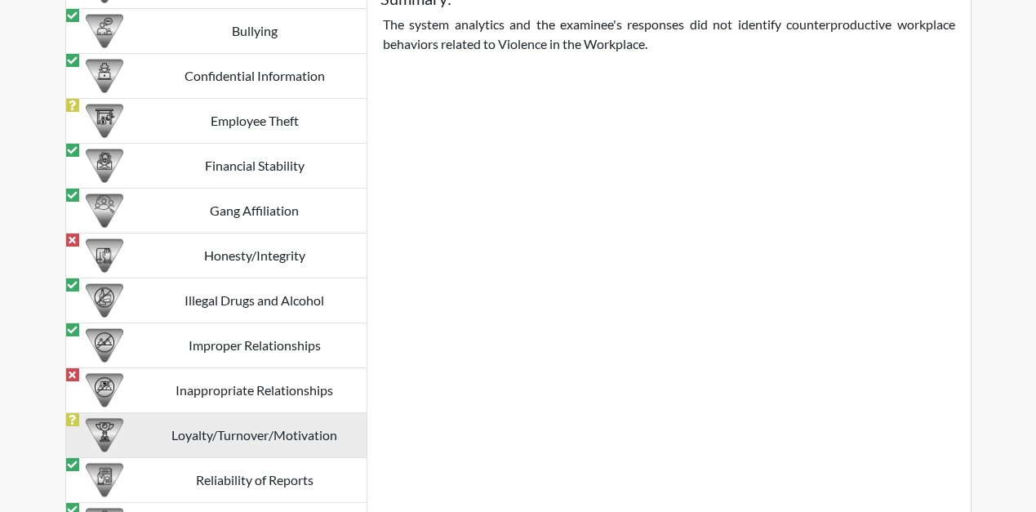
click at [221, 436] on td "Loyalty/Turnover/Motivation" at bounding box center [255, 435] width 224 height 45
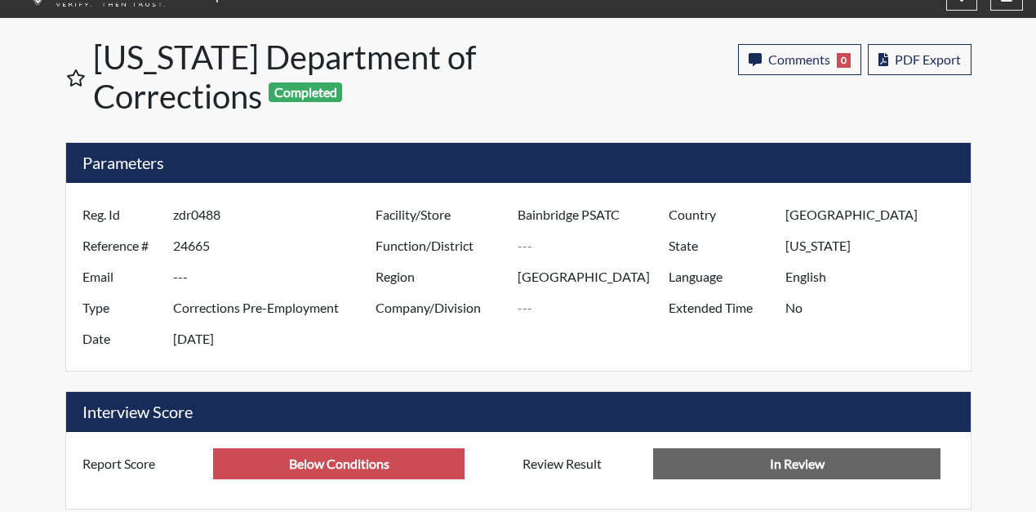
scroll to position [0, 0]
